Goal: Information Seeking & Learning: Learn about a topic

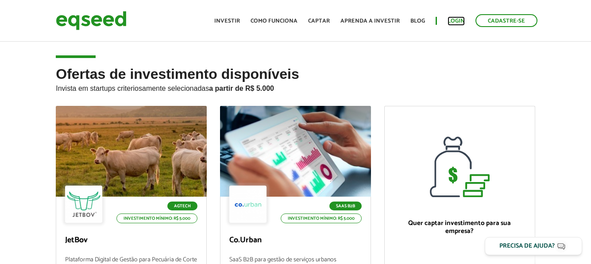
click at [459, 19] on link "Login" at bounding box center [455, 21] width 17 height 6
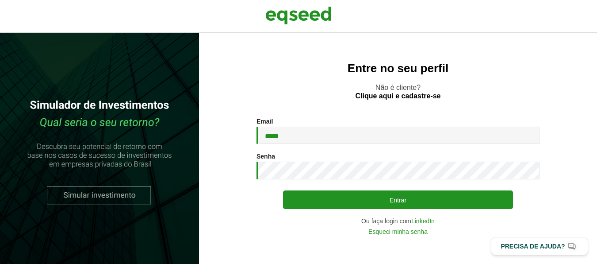
type input "**********"
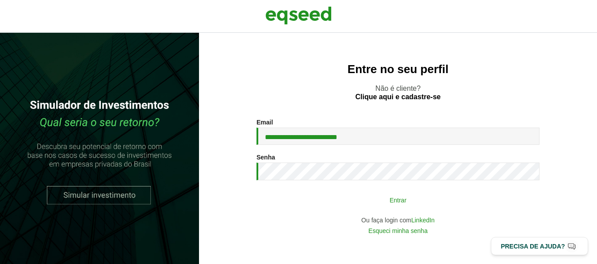
click at [381, 199] on button "Entrar" at bounding box center [398, 199] width 230 height 17
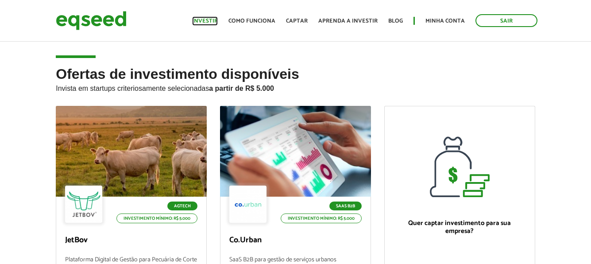
click at [205, 22] on link "Investir" at bounding box center [205, 21] width 26 height 6
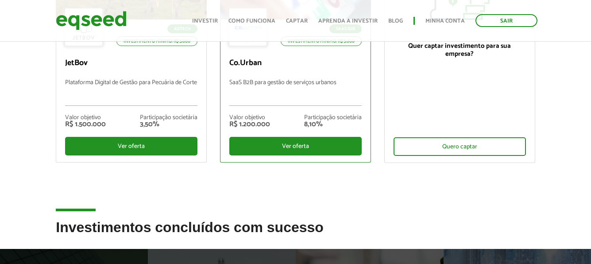
scroll to position [44, 0]
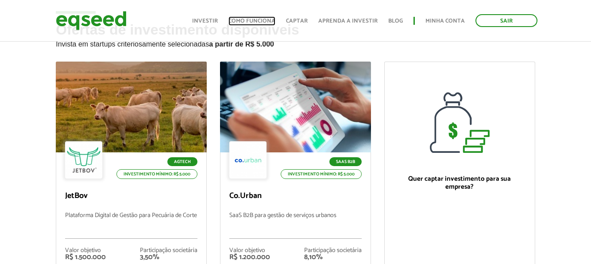
click at [251, 18] on link "Como funciona" at bounding box center [251, 21] width 47 height 6
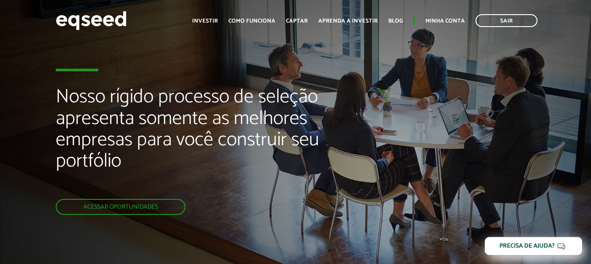
click at [311, 19] on ul "Início Investir Como funciona Captar Aprenda a investir Blog Minha conta Sair" at bounding box center [365, 20] width 354 height 13
click at [301, 19] on link "Captar" at bounding box center [297, 21] width 22 height 6
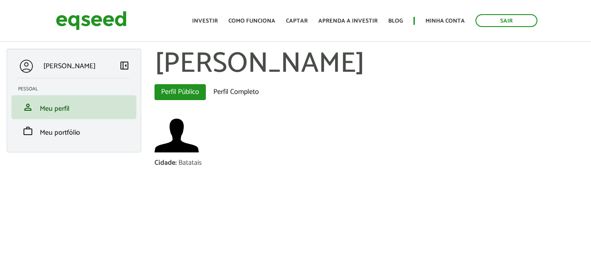
scroll to position [11, 0]
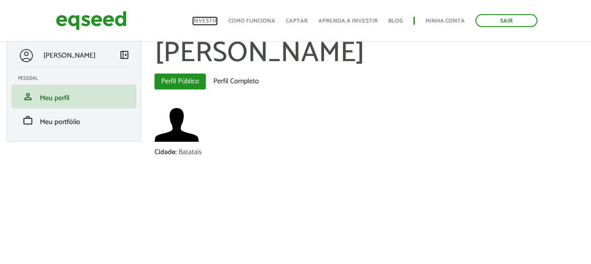
click at [215, 18] on link "Investir" at bounding box center [205, 21] width 26 height 6
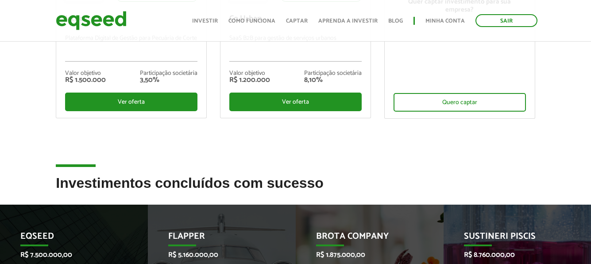
scroll to position [398, 0]
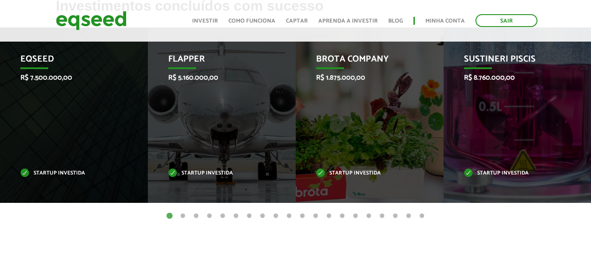
click at [182, 215] on button "2" at bounding box center [182, 215] width 9 height 9
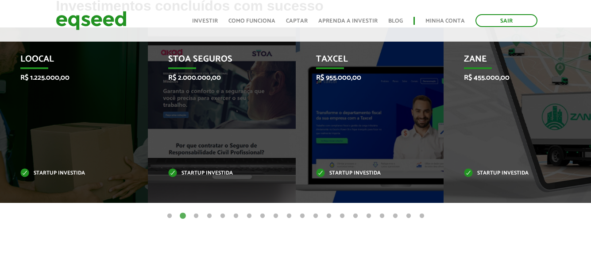
click at [195, 215] on button "3" at bounding box center [196, 215] width 9 height 9
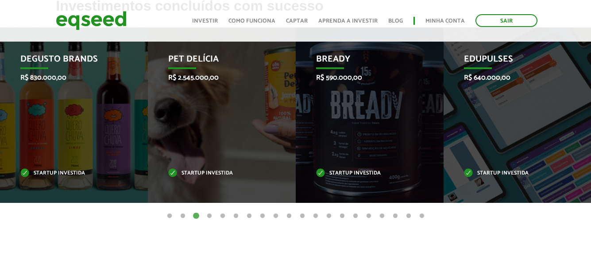
click at [201, 215] on ul "1 2 3 4 5 6 7 8 9 10 11 12 13 14 15 16 17 18 19 20" at bounding box center [295, 216] width 591 height 10
click at [207, 215] on button "4" at bounding box center [209, 215] width 9 height 9
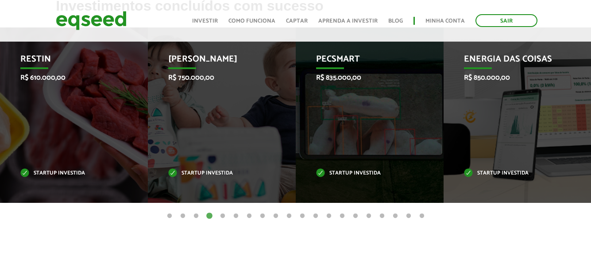
click at [223, 216] on button "5" at bounding box center [222, 215] width 9 height 9
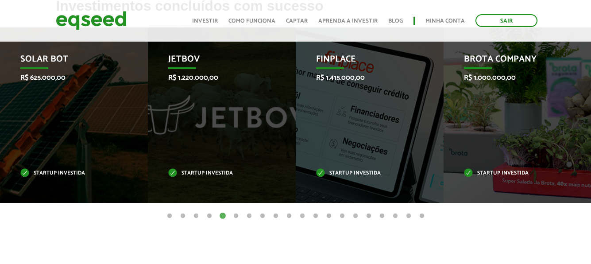
click at [240, 218] on button "6" at bounding box center [235, 215] width 9 height 9
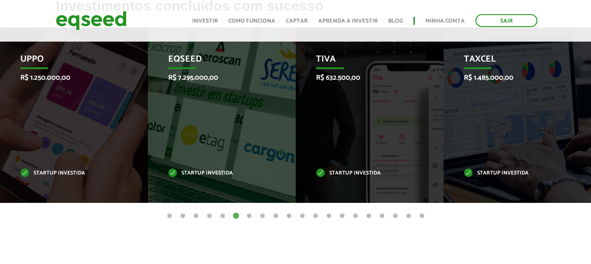
click at [422, 215] on button "20" at bounding box center [421, 215] width 9 height 9
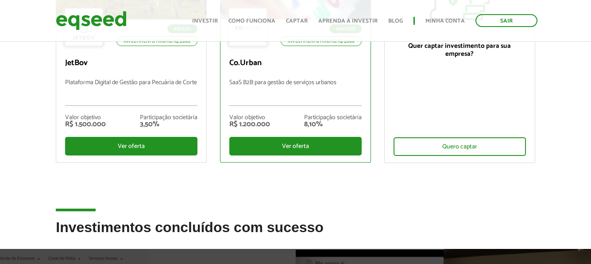
scroll to position [0, 0]
